Goal: Find specific page/section: Find specific page/section

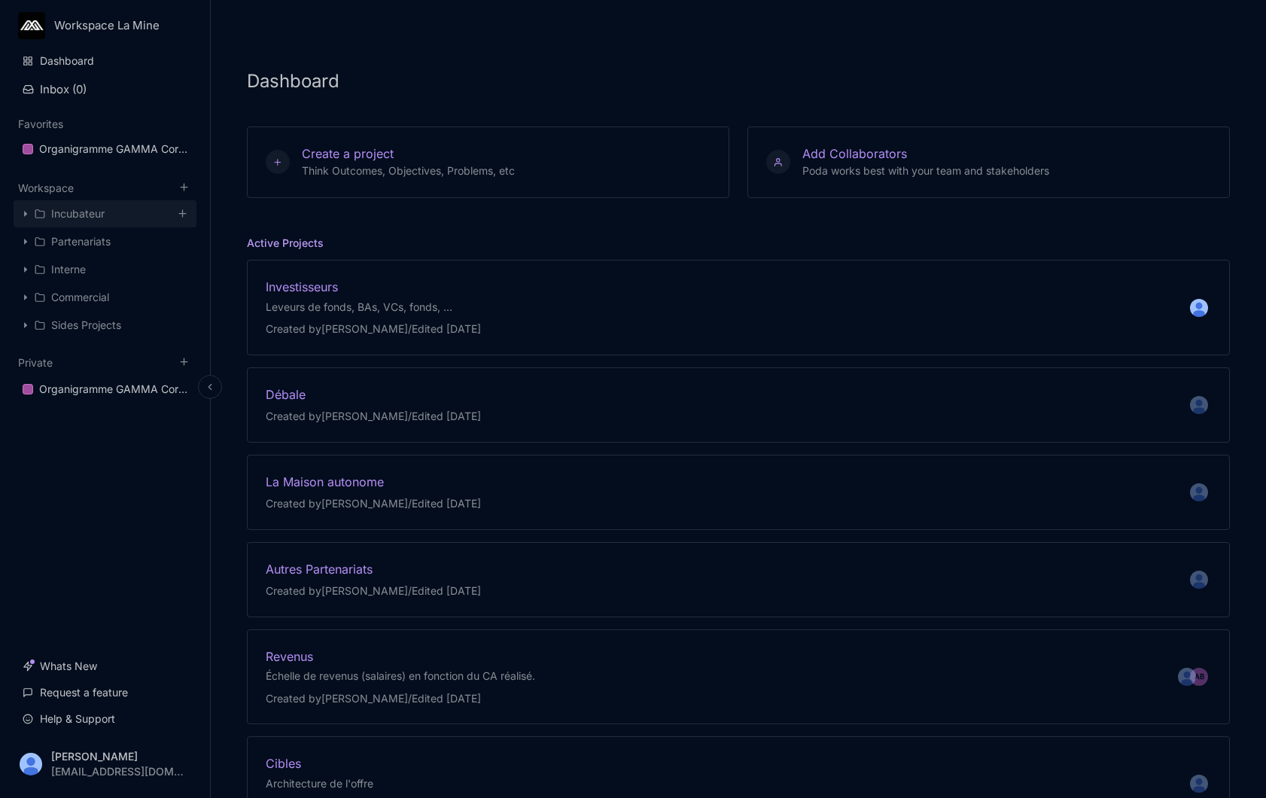
click at [108, 218] on div "Incubateur" at bounding box center [105, 213] width 183 height 27
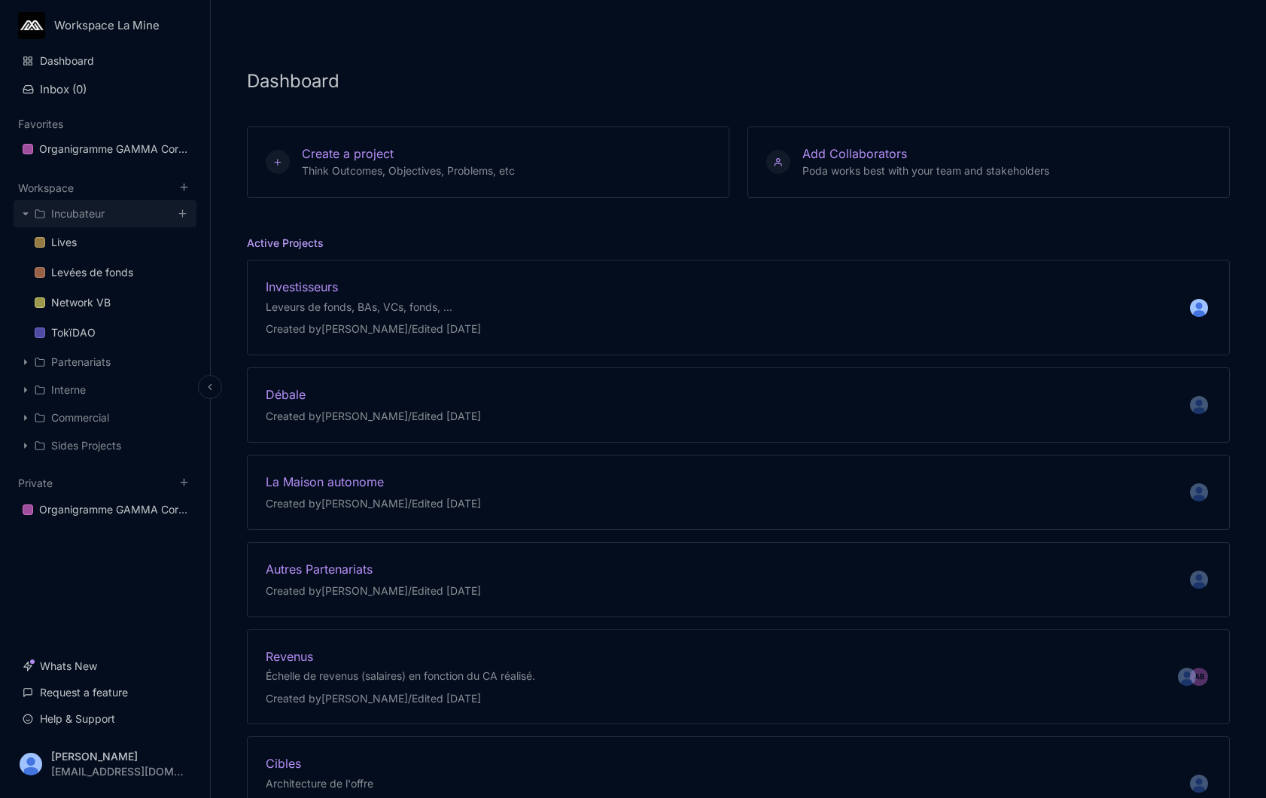
click at [108, 218] on div "Incubateur" at bounding box center [105, 213] width 183 height 27
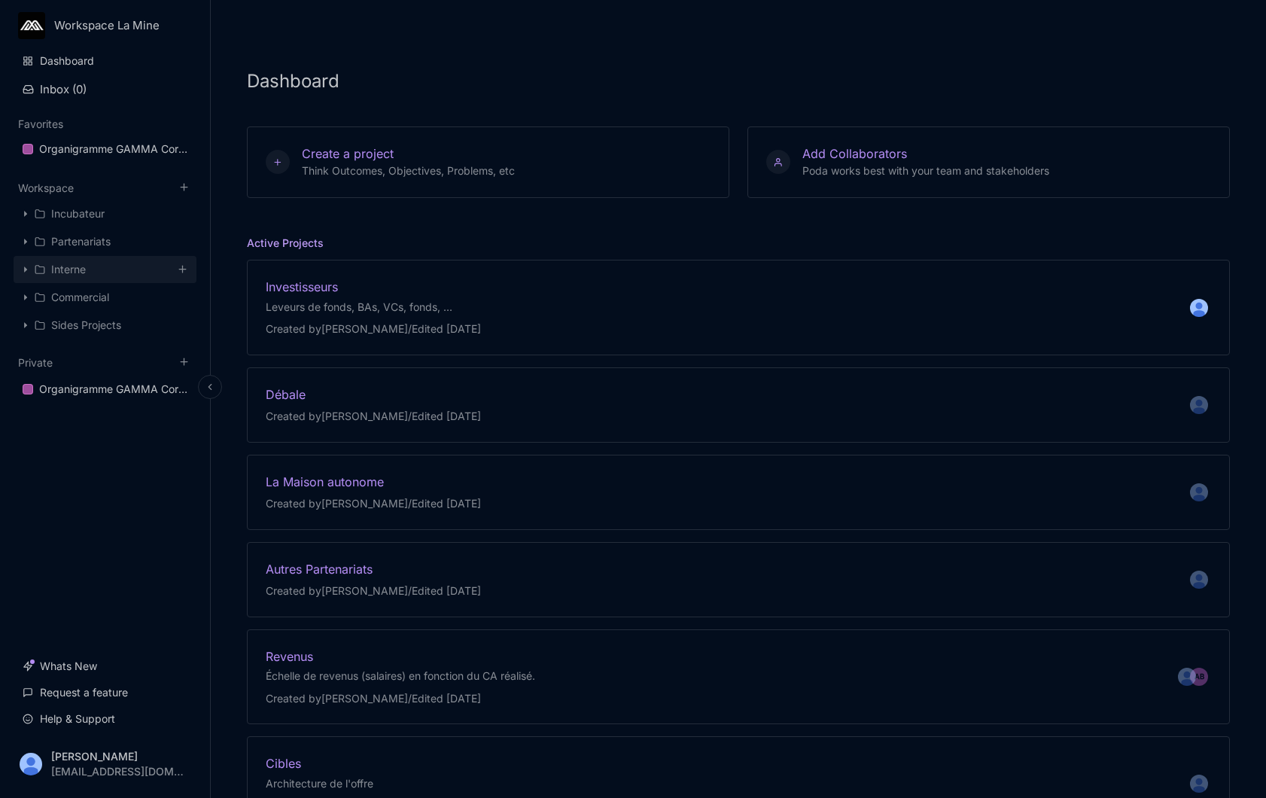
click at [107, 269] on div "Interne" at bounding box center [105, 269] width 183 height 27
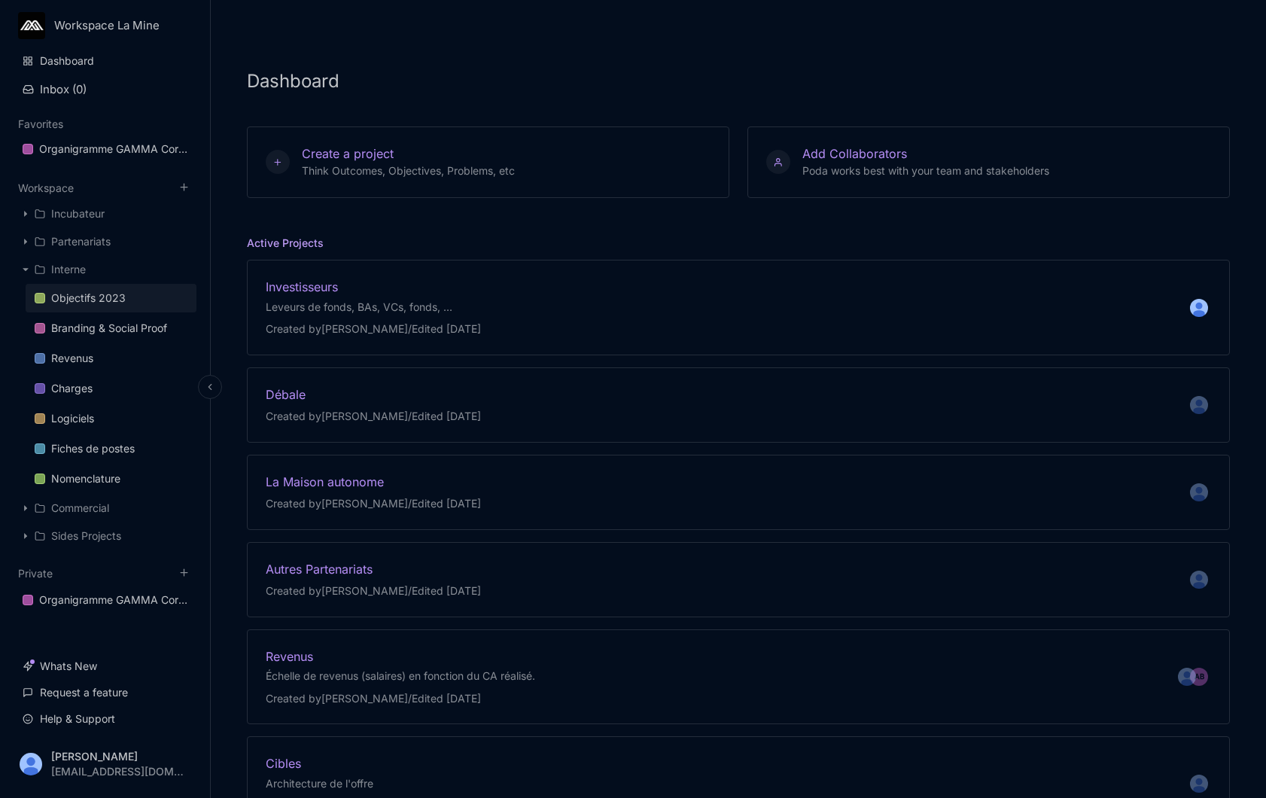
click at [108, 307] on link "Objectifs 2023" at bounding box center [111, 298] width 171 height 29
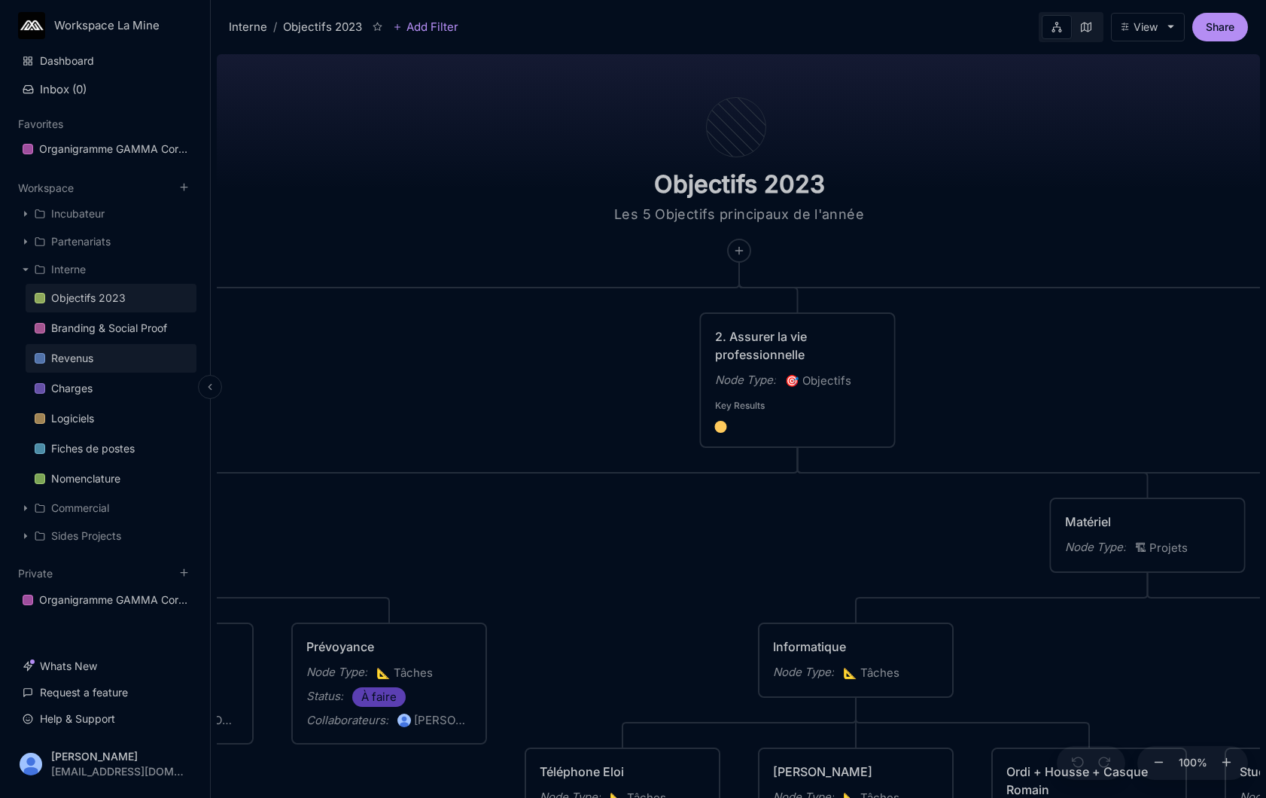
click at [120, 358] on link "Revenus" at bounding box center [111, 358] width 171 height 29
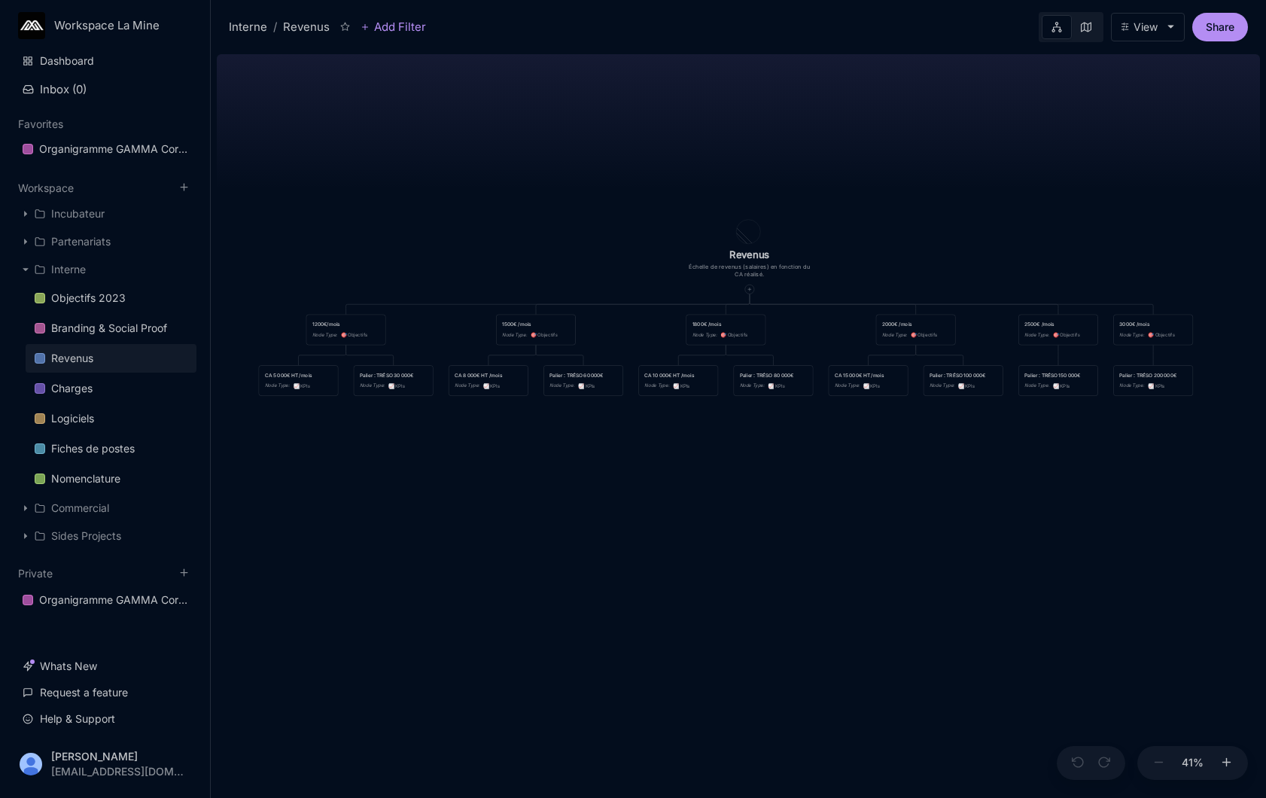
drag, startPoint x: 410, startPoint y: 344, endPoint x: 614, endPoint y: 321, distance: 205.3
click at [616, 320] on div "Revenus Échelle de revenus (salaires) en fonction du CA réalisé. 1200€/mois Nod…" at bounding box center [738, 423] width 1043 height 750
